Goal: Task Accomplishment & Management: Manage account settings

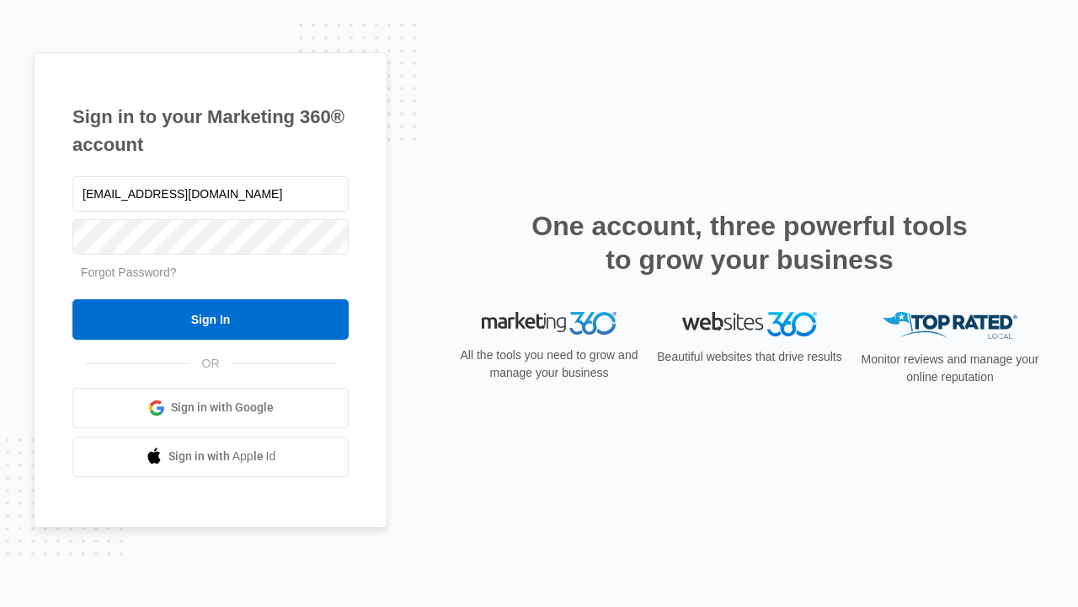
type input "dankie614@gmail.com"
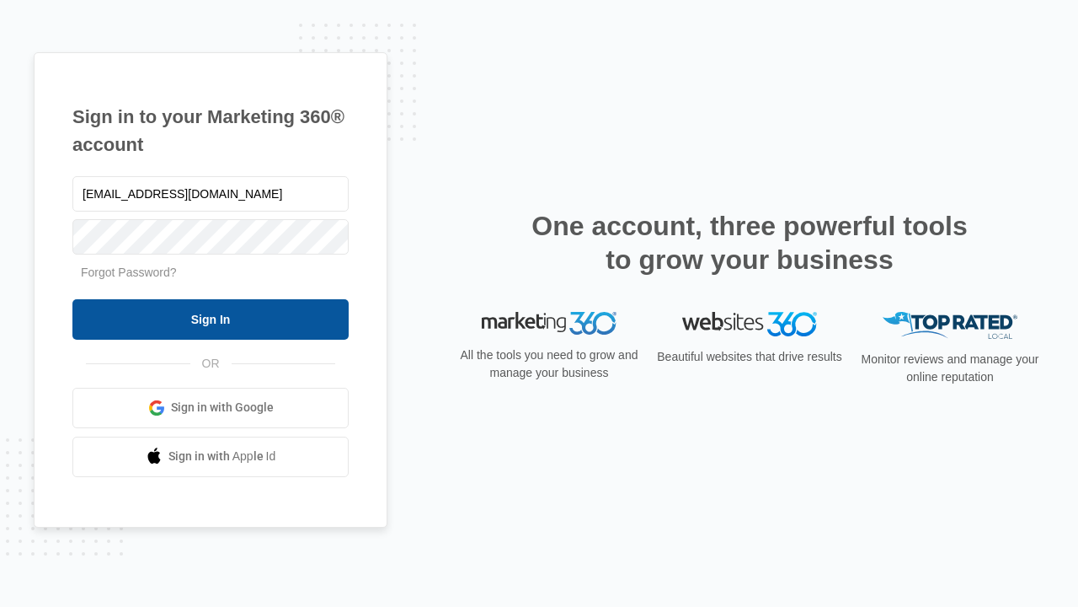
click at [211, 318] on input "Sign In" at bounding box center [210, 319] width 276 height 40
